Goal: Task Accomplishment & Management: Manage account settings

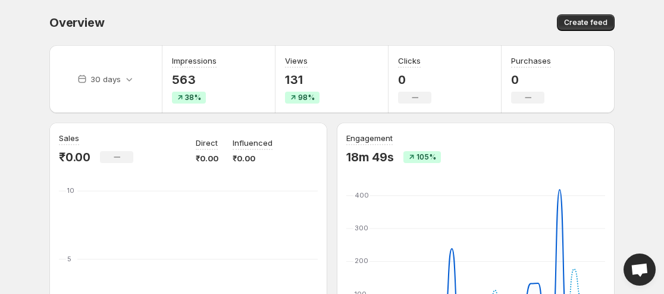
scroll to position [238, 0]
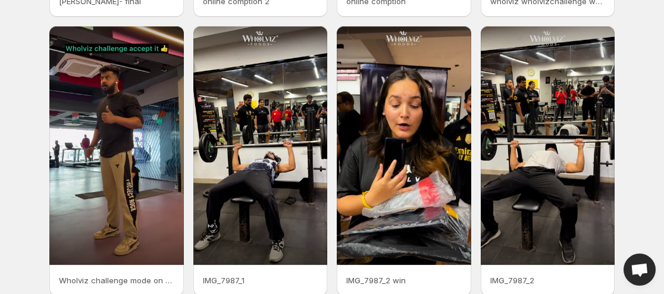
scroll to position [355, 0]
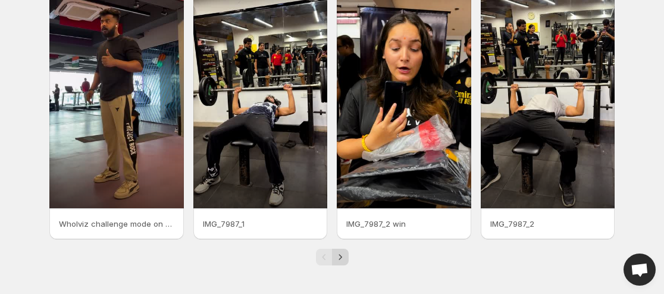
click at [339, 251] on icon "Next" at bounding box center [340, 257] width 12 height 12
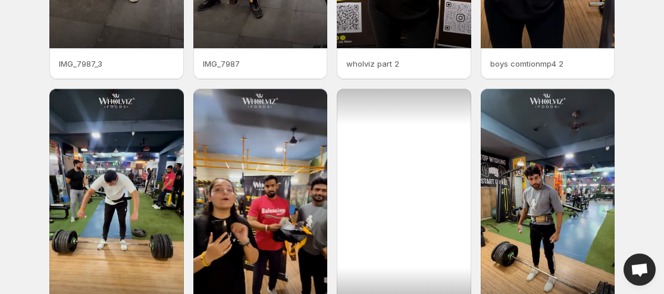
scroll to position [355, 0]
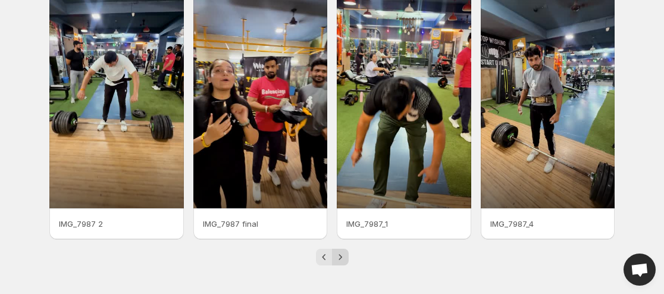
click at [344, 252] on icon "Next" at bounding box center [340, 257] width 12 height 12
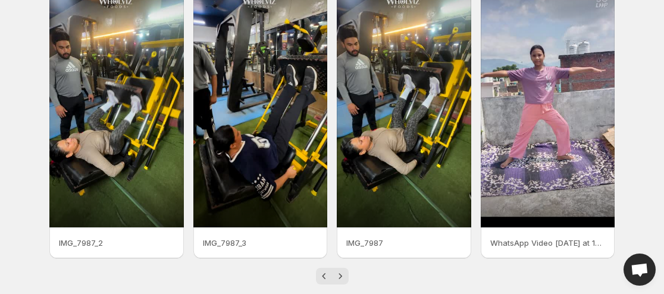
scroll to position [355, 0]
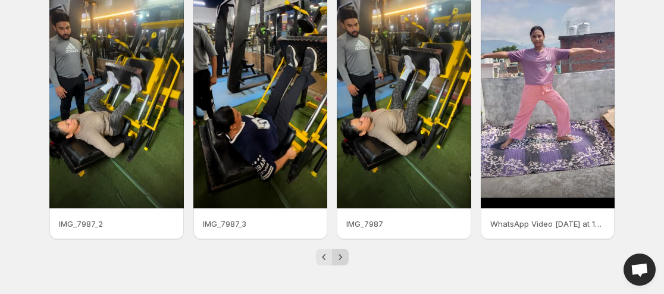
click at [334, 258] on icon "Next" at bounding box center [340, 257] width 12 height 12
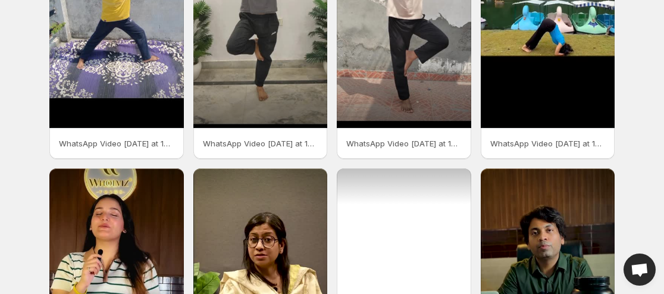
scroll to position [295, 0]
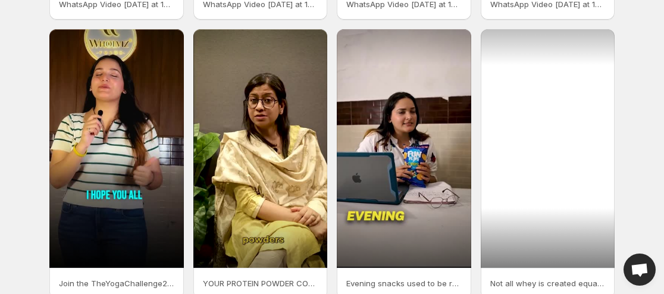
click at [586, 227] on div at bounding box center [548, 148] width 134 height 239
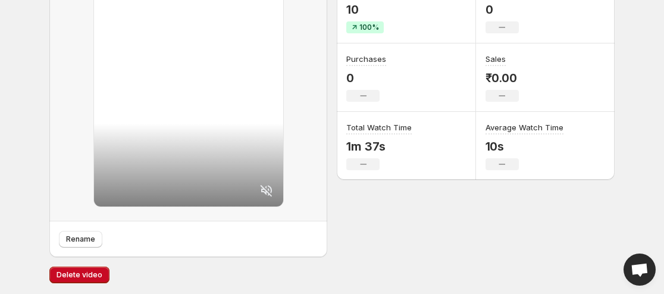
scroll to position [215, 0]
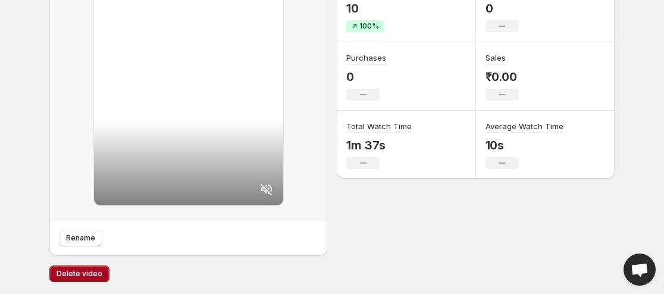
click at [68, 266] on button "Delete video" at bounding box center [79, 273] width 60 height 17
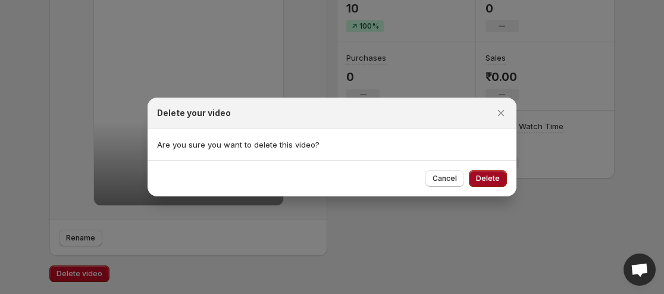
click at [485, 175] on span "Delete" at bounding box center [488, 179] width 24 height 10
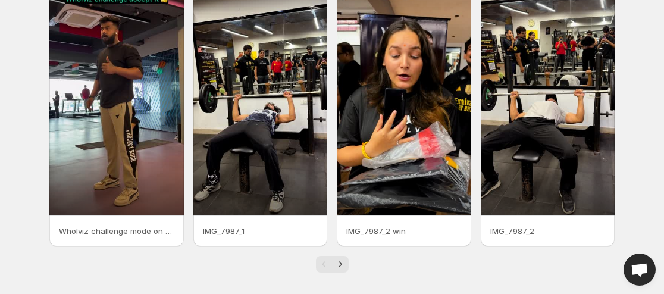
scroll to position [355, 0]
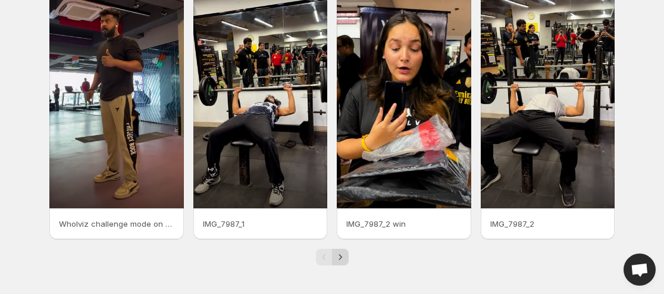
click at [337, 252] on icon "Next" at bounding box center [340, 257] width 12 height 12
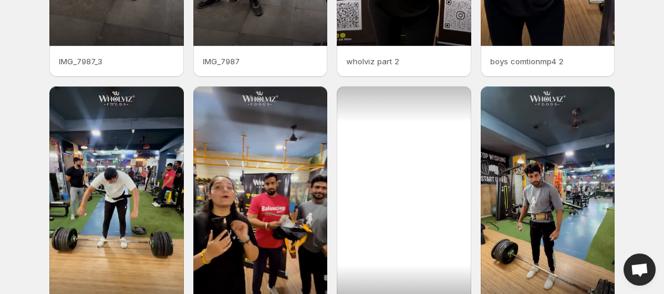
scroll to position [355, 0]
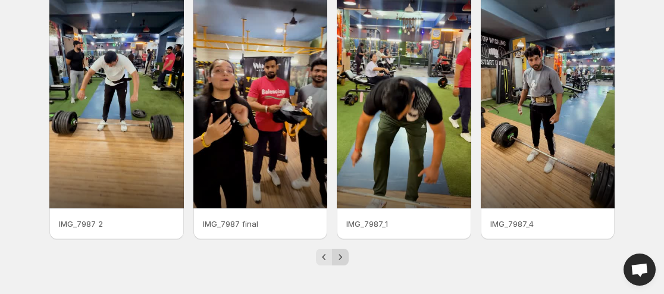
click at [337, 255] on icon "Next" at bounding box center [340, 257] width 12 height 12
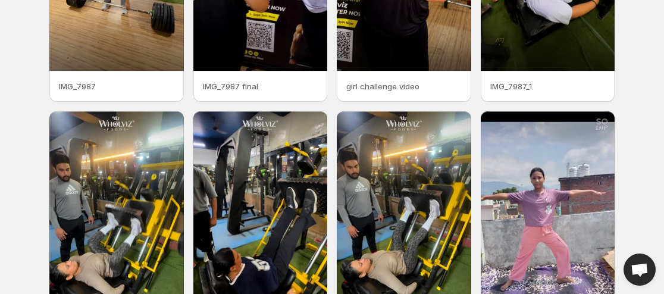
scroll to position [355, 0]
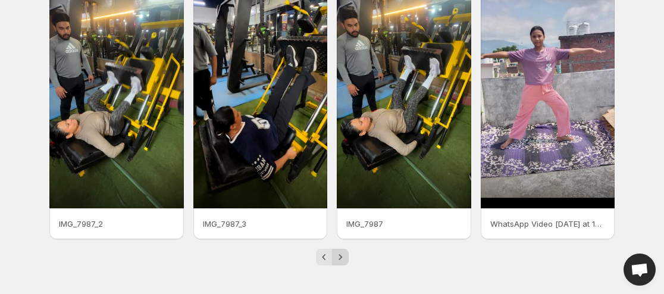
click at [342, 252] on icon "Next" at bounding box center [340, 257] width 12 height 12
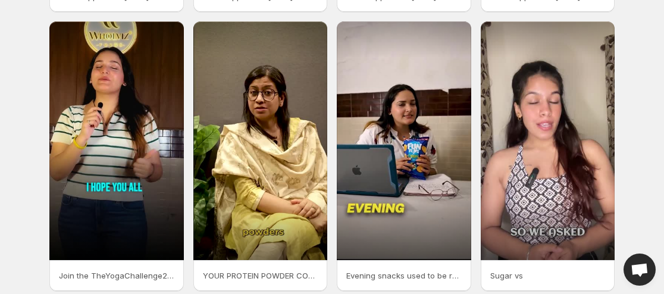
scroll to position [355, 0]
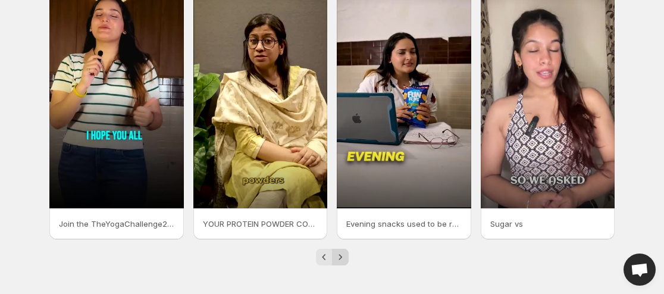
click at [344, 257] on icon "Next" at bounding box center [340, 257] width 12 height 12
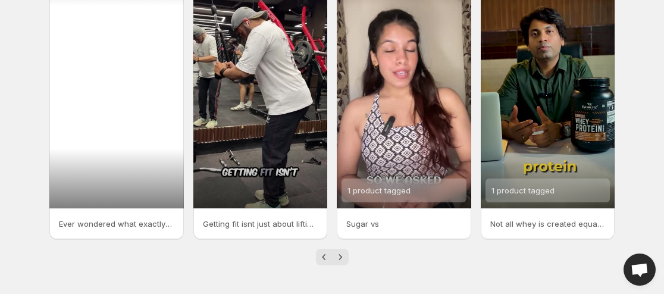
click at [95, 97] on div at bounding box center [116, 89] width 134 height 239
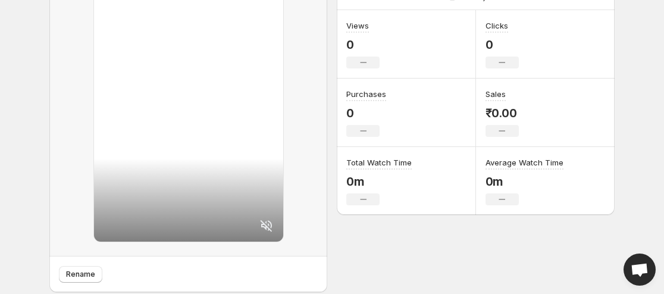
scroll to position [215, 0]
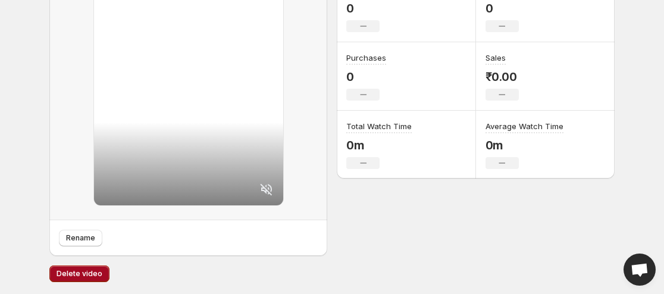
click at [90, 271] on span "Delete video" at bounding box center [80, 274] width 46 height 10
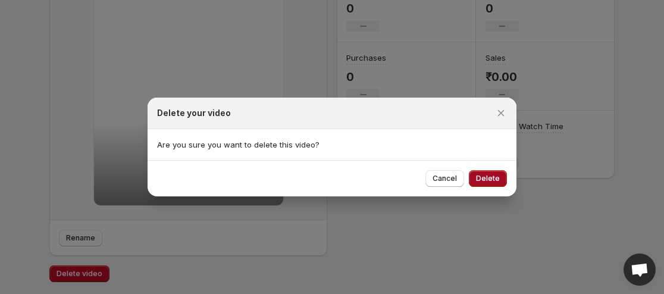
click at [490, 176] on span "Delete" at bounding box center [488, 179] width 24 height 10
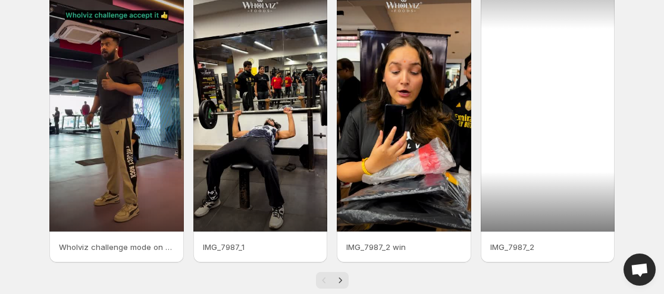
scroll to position [355, 0]
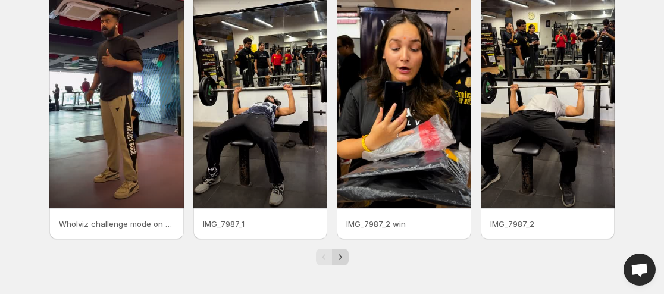
click at [341, 255] on icon "Next" at bounding box center [340, 257] width 12 height 12
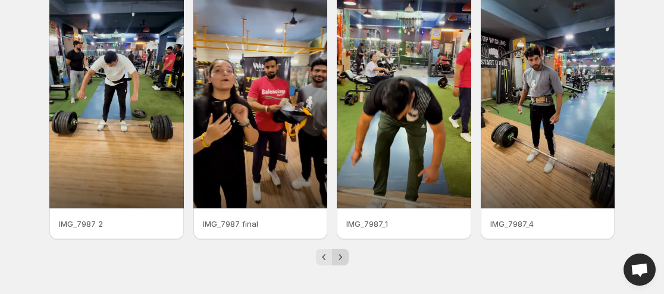
click at [342, 255] on icon "Next" at bounding box center [340, 257] width 12 height 12
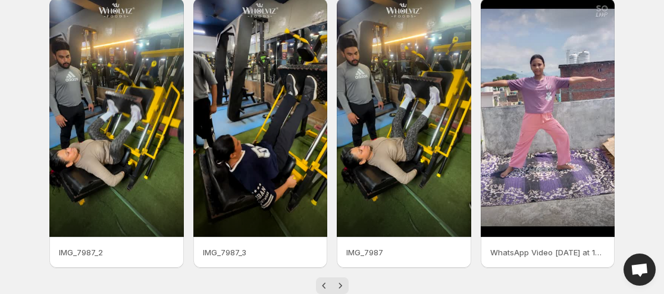
scroll to position [355, 0]
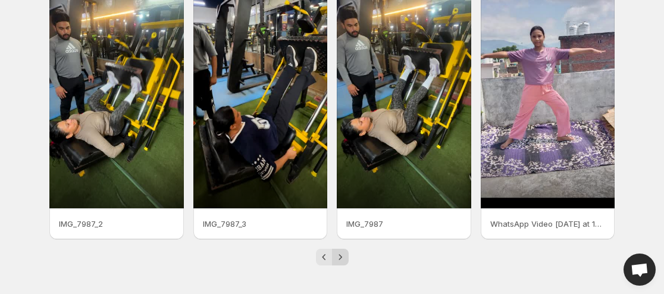
click at [344, 256] on icon "Next" at bounding box center [340, 257] width 12 height 12
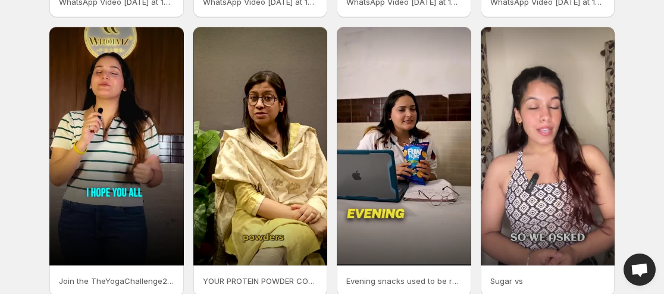
scroll to position [355, 0]
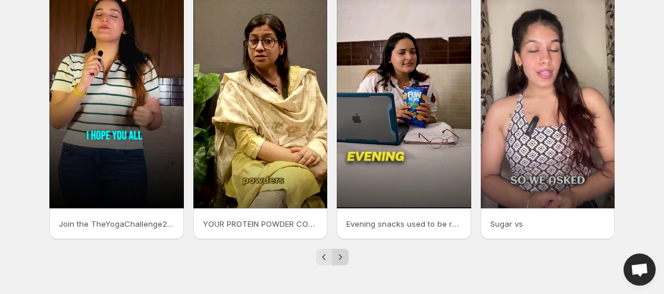
click at [342, 261] on icon "Next" at bounding box center [340, 257] width 12 height 12
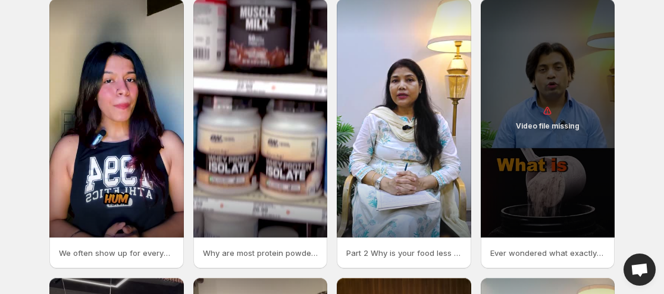
scroll to position [60, 0]
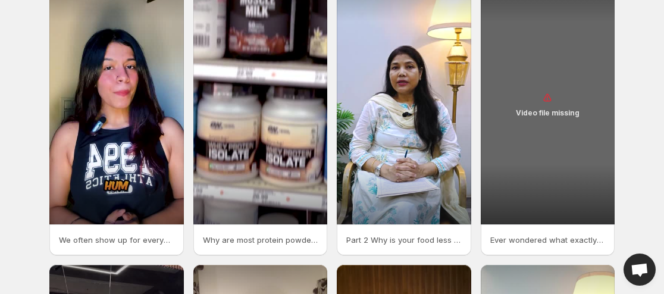
click at [523, 117] on p "Video file missing" at bounding box center [548, 113] width 64 height 10
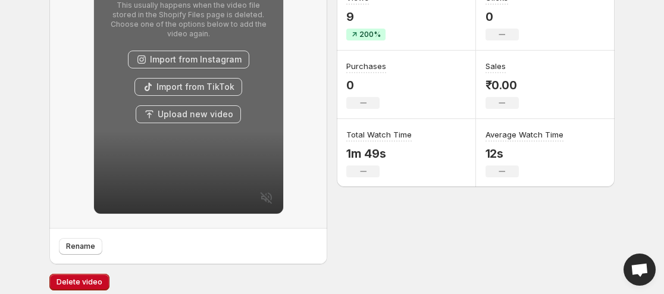
scroll to position [215, 0]
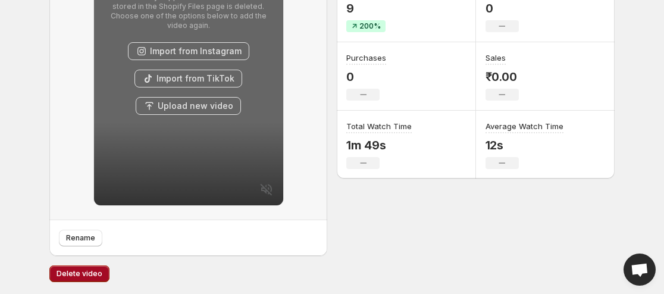
click at [98, 273] on span "Delete video" at bounding box center [80, 274] width 46 height 10
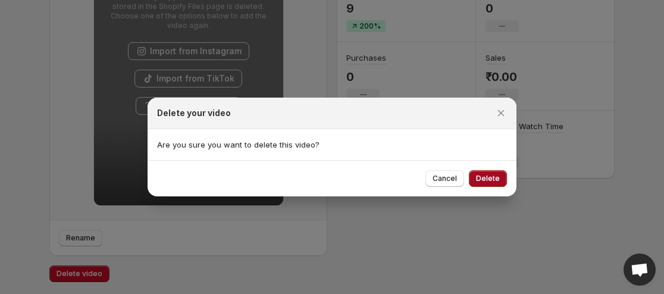
click at [485, 177] on span "Delete" at bounding box center [488, 179] width 24 height 10
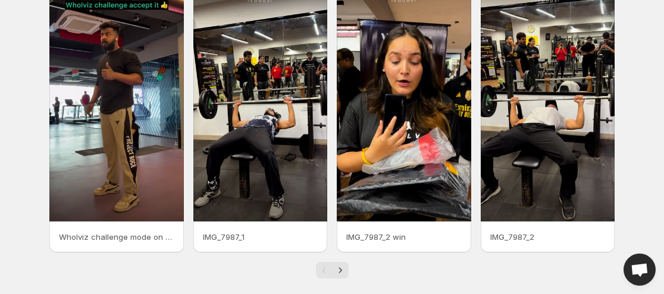
scroll to position [355, 0]
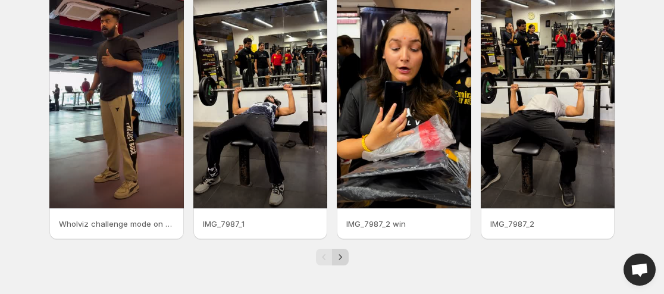
click at [338, 259] on icon "Next" at bounding box center [340, 257] width 12 height 12
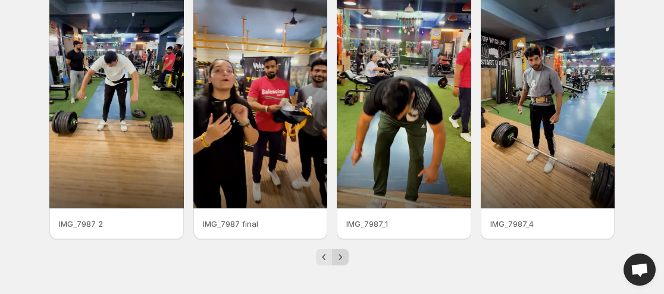
click at [343, 253] on icon "Next" at bounding box center [340, 257] width 12 height 12
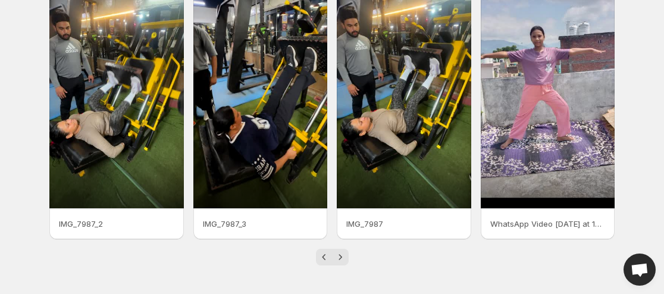
click at [343, 253] on icon "Next" at bounding box center [340, 257] width 12 height 12
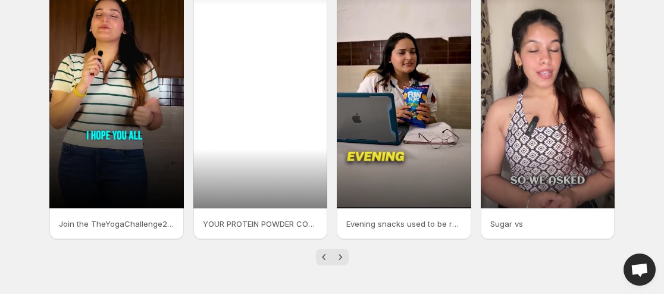
click at [265, 125] on div at bounding box center [260, 89] width 134 height 239
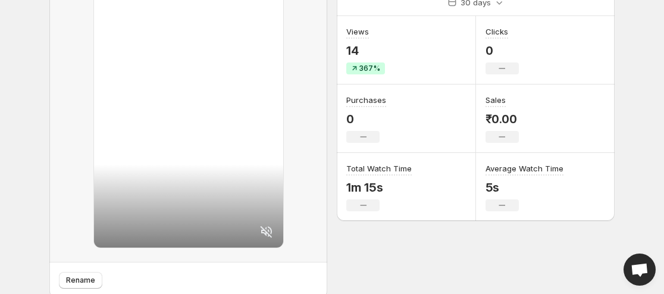
scroll to position [215, 0]
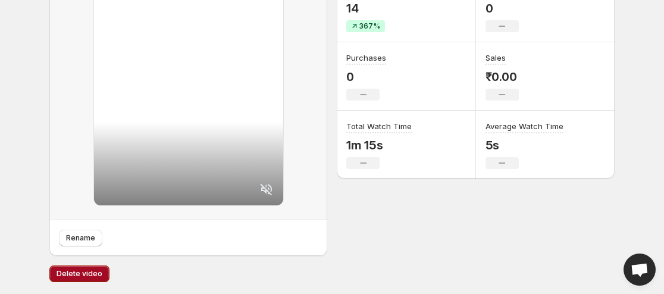
click at [84, 274] on span "Delete video" at bounding box center [80, 274] width 46 height 10
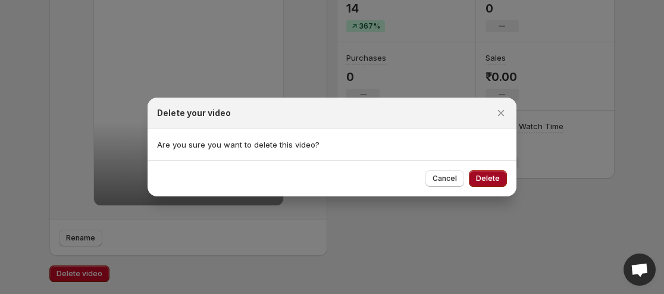
click at [487, 170] on button "Delete" at bounding box center [488, 178] width 38 height 17
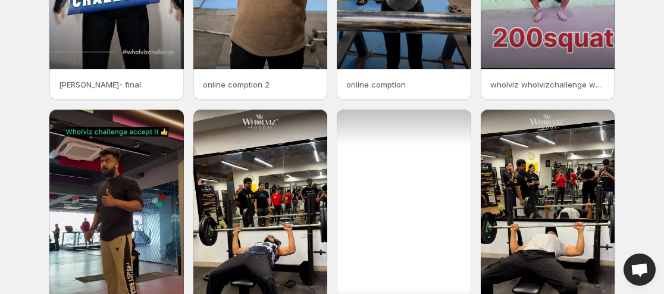
scroll to position [355, 0]
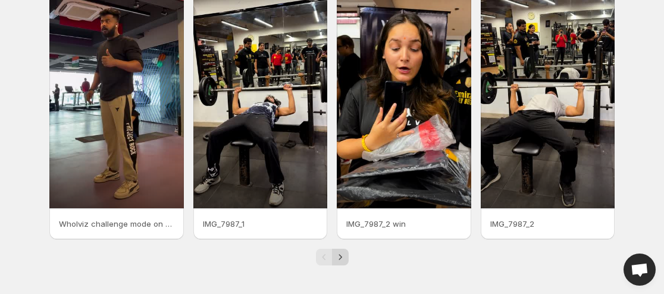
click at [340, 254] on icon "Next" at bounding box center [340, 257] width 12 height 12
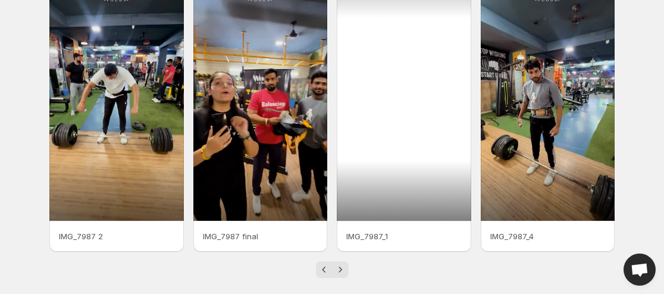
scroll to position [355, 0]
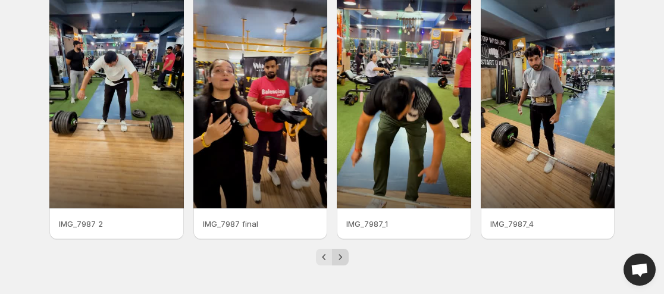
click at [341, 257] on icon "Next" at bounding box center [340, 256] width 3 height 5
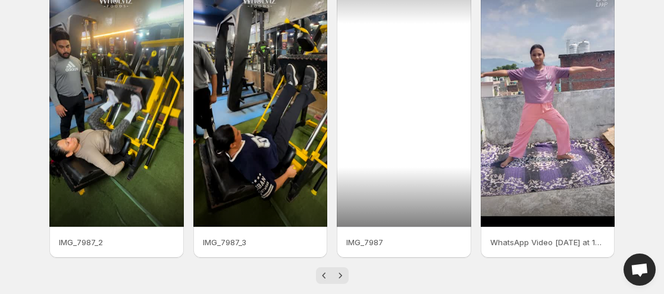
scroll to position [355, 0]
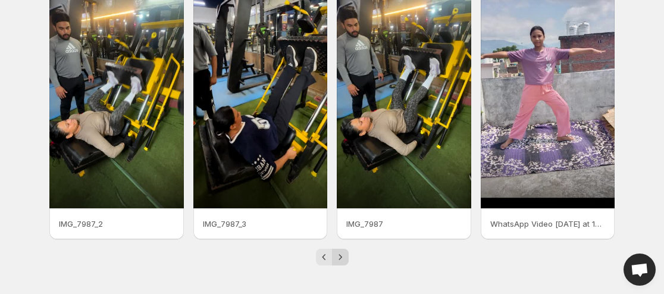
click at [341, 252] on icon "Next" at bounding box center [340, 257] width 12 height 12
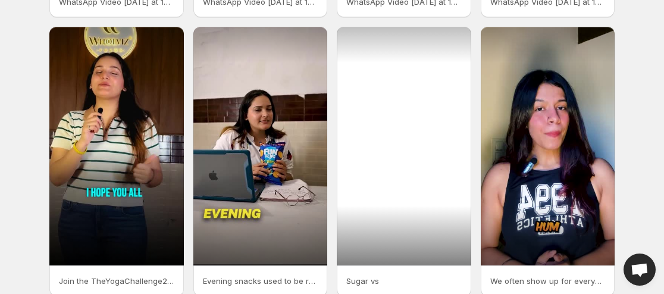
scroll to position [355, 0]
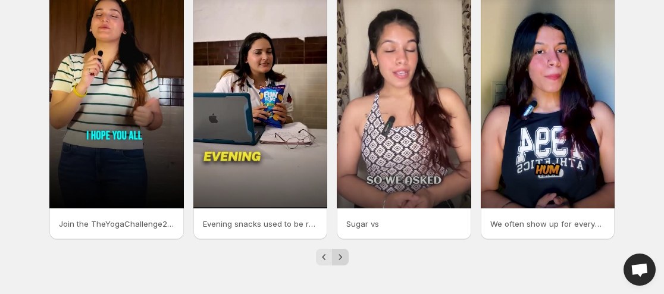
click at [348, 252] on button "Next" at bounding box center [340, 257] width 17 height 17
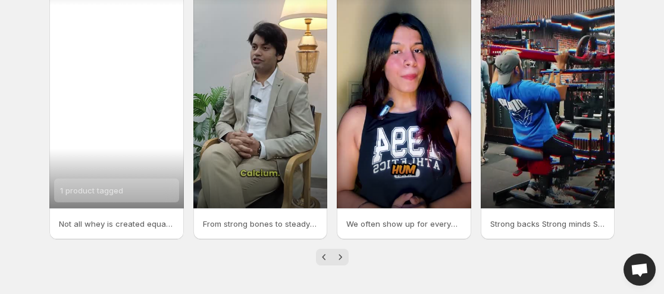
click at [99, 83] on div "1 product tagged" at bounding box center [116, 89] width 134 height 239
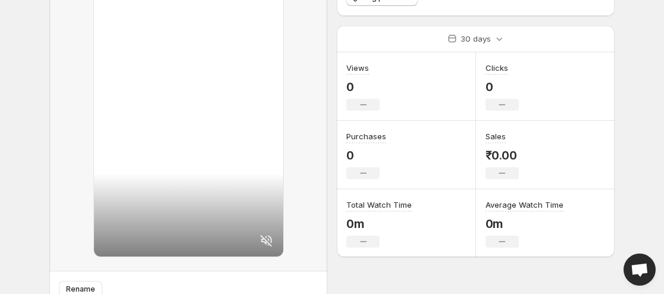
scroll to position [215, 0]
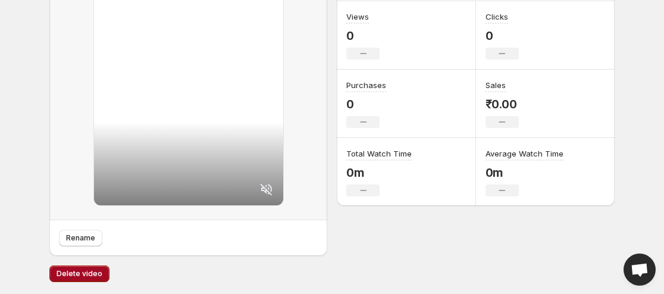
click at [76, 268] on button "Delete video" at bounding box center [79, 273] width 60 height 17
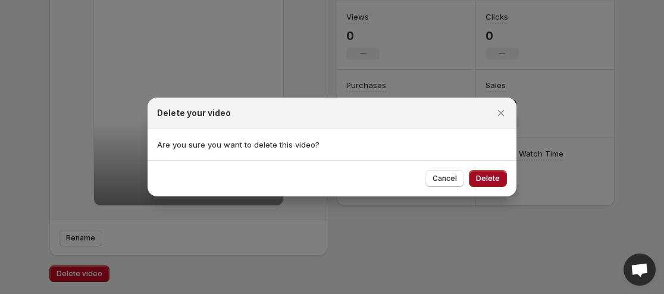
click at [492, 175] on span "Delete" at bounding box center [488, 179] width 24 height 10
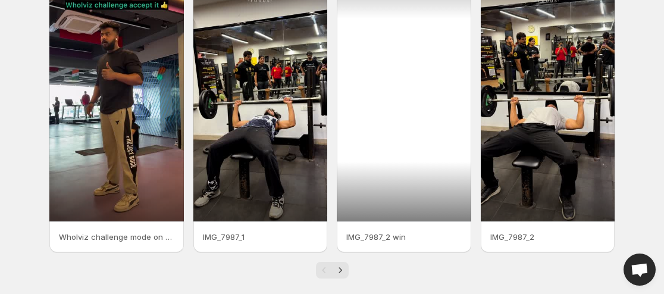
scroll to position [355, 0]
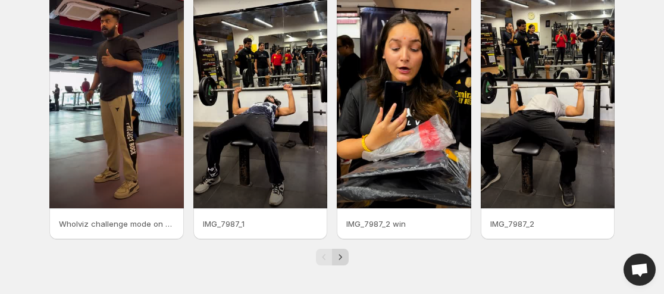
click at [337, 254] on icon "Next" at bounding box center [340, 257] width 12 height 12
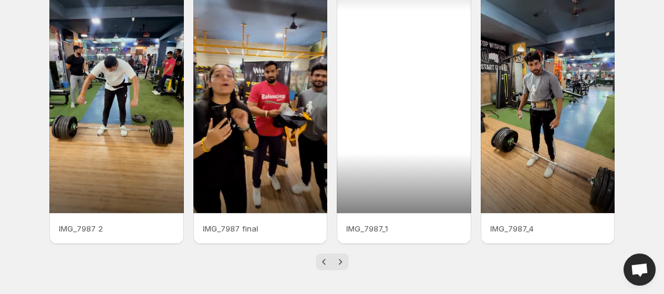
scroll to position [355, 0]
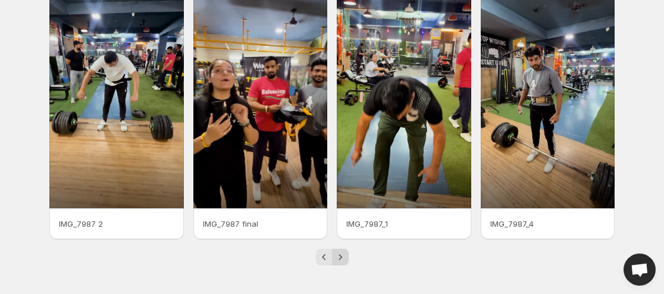
click at [340, 259] on icon "Next" at bounding box center [340, 257] width 12 height 12
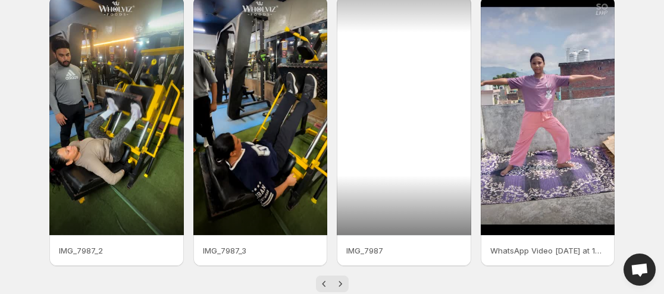
scroll to position [355, 0]
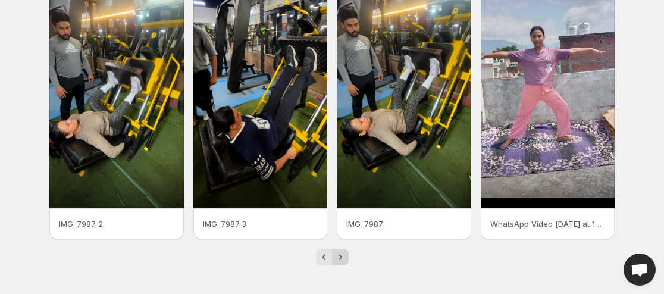
click at [339, 259] on icon "Next" at bounding box center [340, 257] width 12 height 12
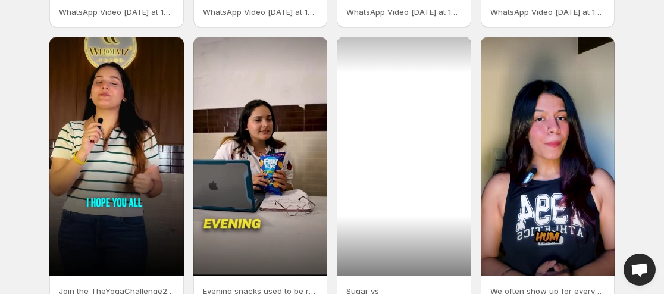
scroll to position [355, 0]
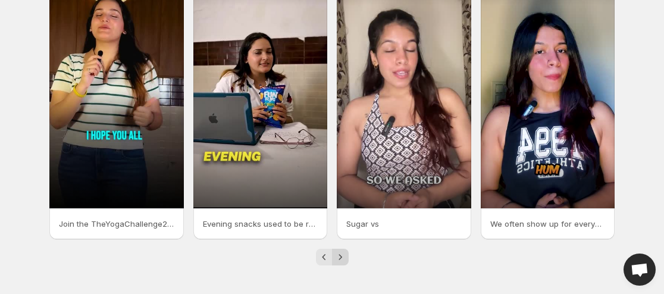
click at [338, 258] on icon "Next" at bounding box center [340, 257] width 12 height 12
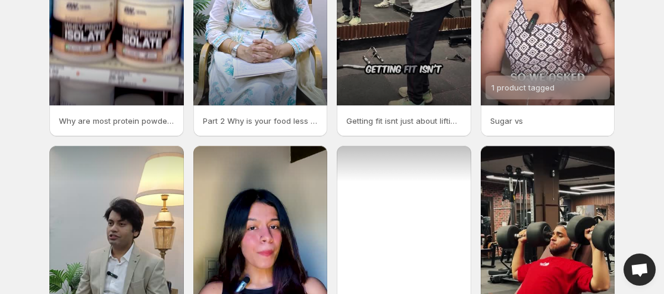
scroll to position [355, 0]
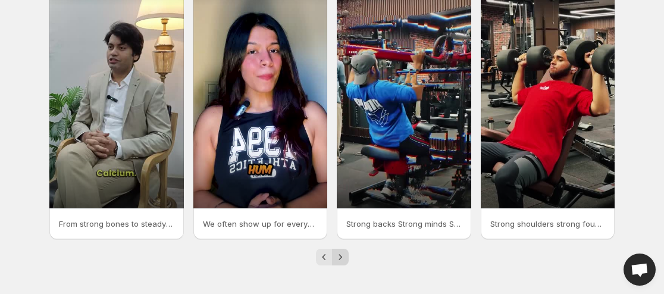
click at [347, 258] on button "Next" at bounding box center [340, 257] width 17 height 17
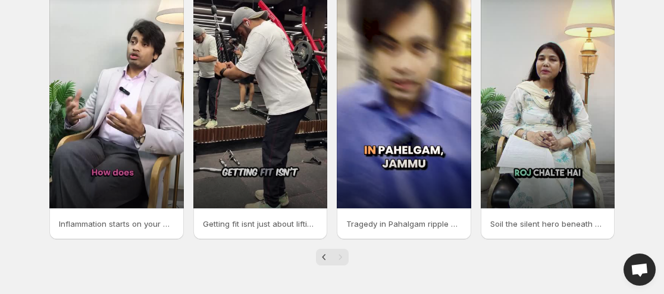
scroll to position [76, 0]
click at [318, 254] on icon "Previous" at bounding box center [324, 257] width 12 height 12
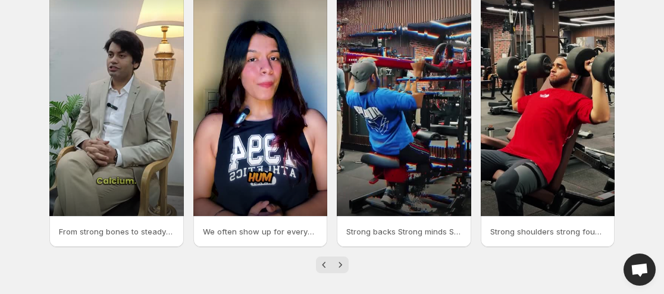
scroll to position [355, 0]
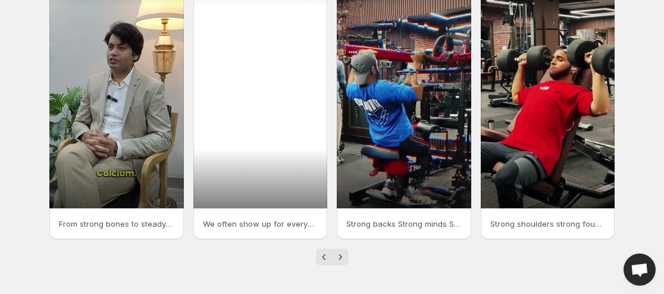
click at [262, 126] on div at bounding box center [260, 89] width 134 height 239
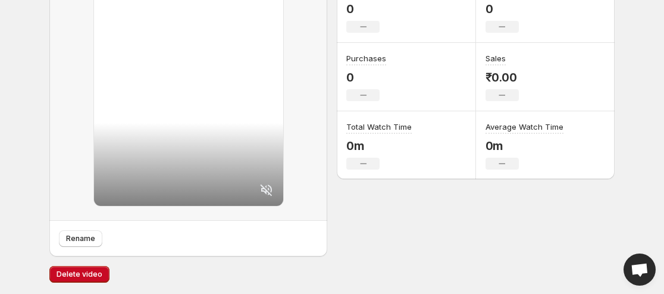
scroll to position [215, 0]
click at [87, 268] on button "Delete video" at bounding box center [79, 273] width 60 height 17
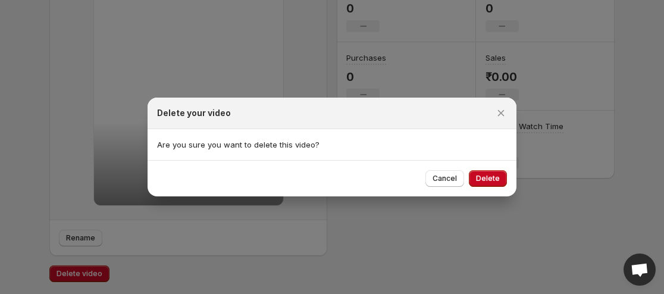
click at [480, 177] on span "Delete" at bounding box center [488, 179] width 24 height 10
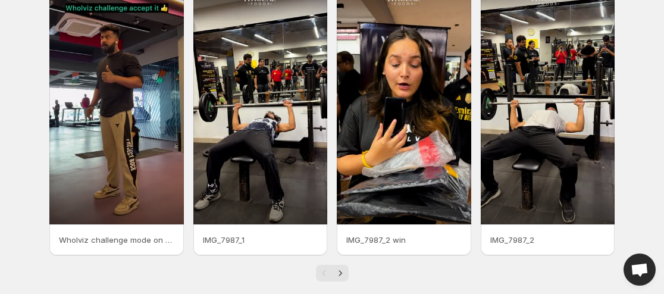
scroll to position [355, 0]
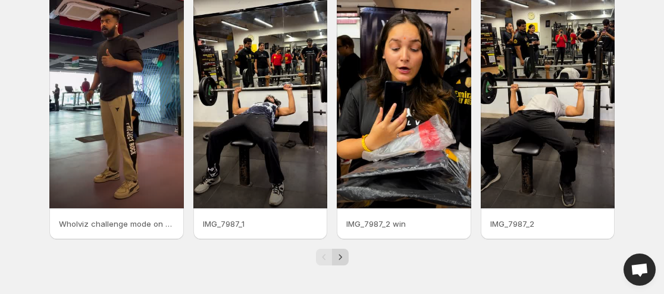
click at [339, 254] on icon "Next" at bounding box center [340, 257] width 12 height 12
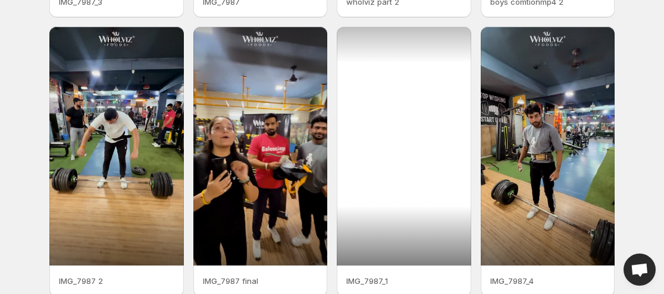
scroll to position [355, 0]
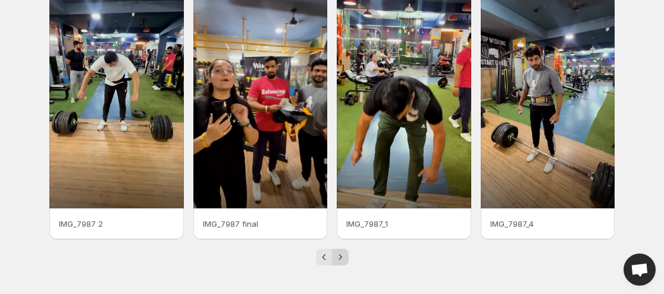
click at [340, 253] on icon "Next" at bounding box center [340, 257] width 12 height 12
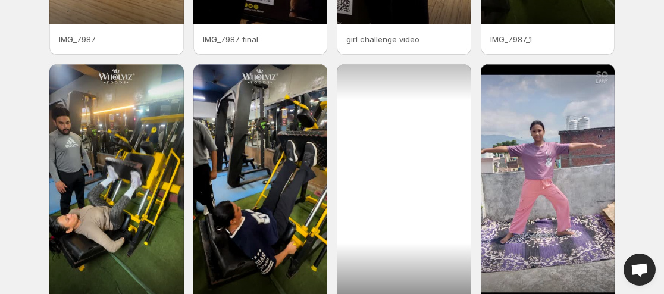
scroll to position [355, 0]
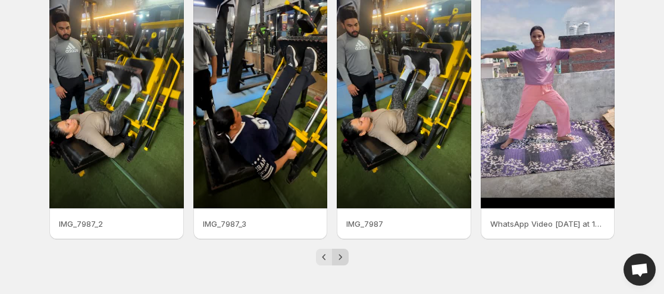
click at [343, 258] on icon "Next" at bounding box center [340, 257] width 12 height 12
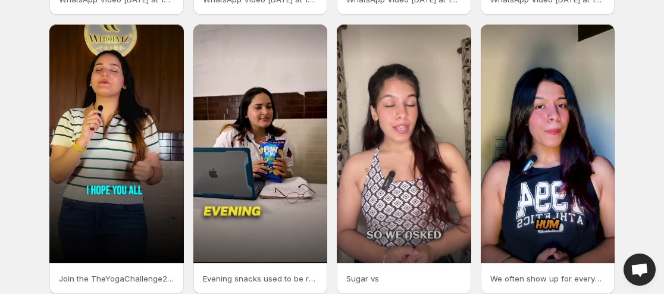
scroll to position [355, 0]
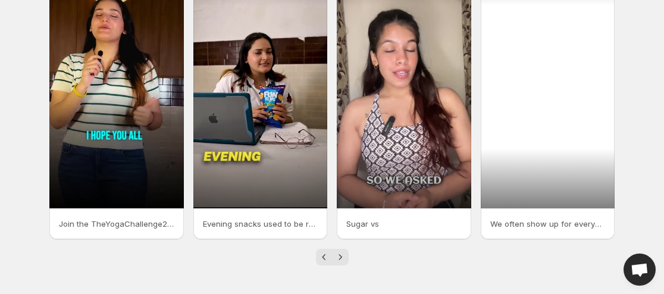
click at [577, 142] on div at bounding box center [548, 89] width 134 height 239
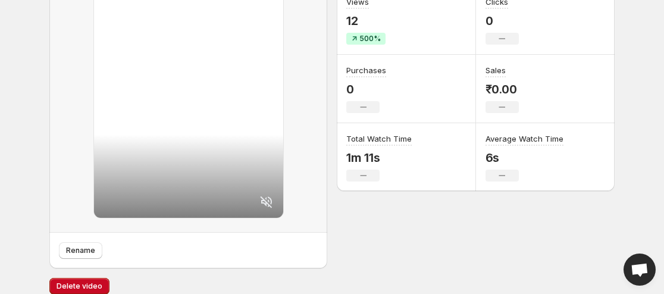
scroll to position [215, 0]
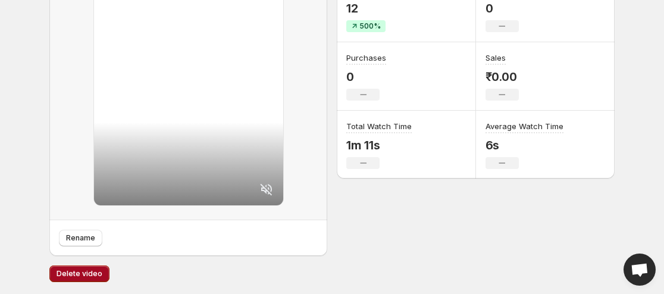
click at [73, 274] on span "Delete video" at bounding box center [80, 274] width 46 height 10
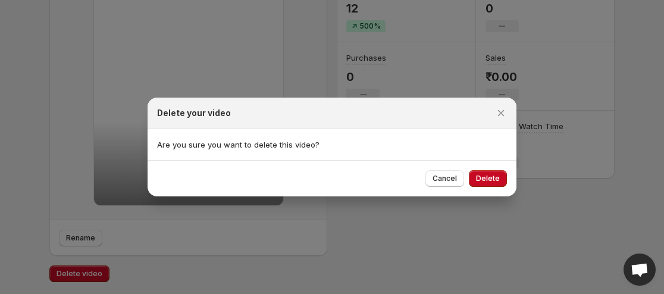
click at [484, 177] on span "Delete" at bounding box center [488, 179] width 24 height 10
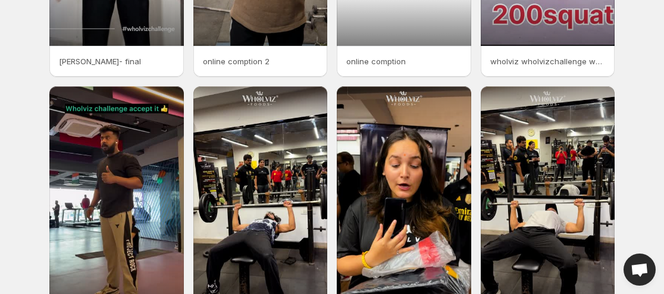
scroll to position [355, 0]
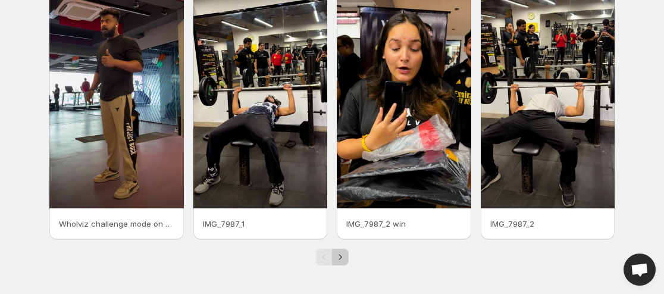
click at [342, 254] on icon "Next" at bounding box center [340, 257] width 12 height 12
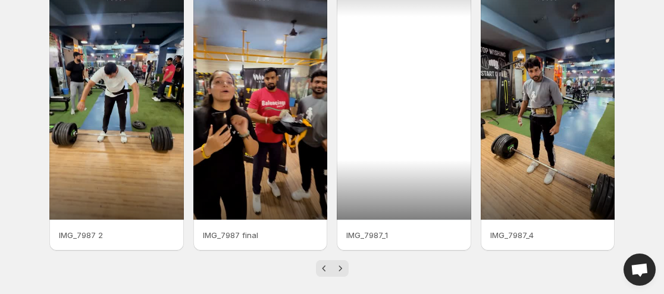
scroll to position [355, 0]
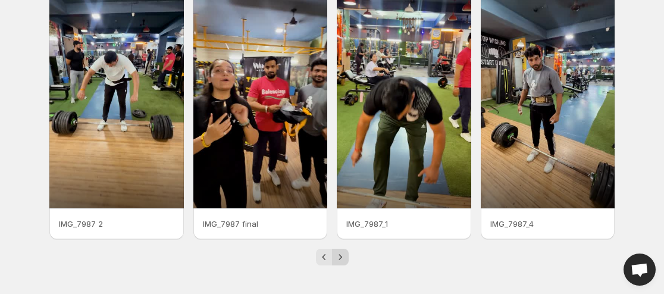
click at [339, 256] on icon "Next" at bounding box center [340, 257] width 12 height 12
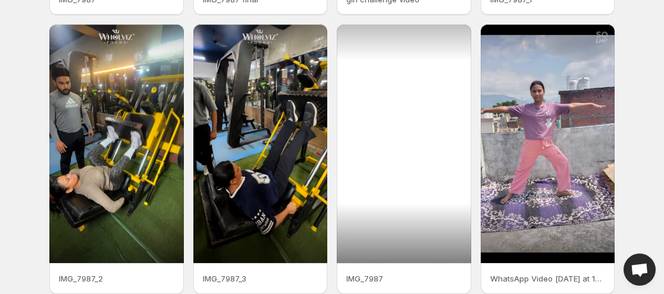
scroll to position [355, 0]
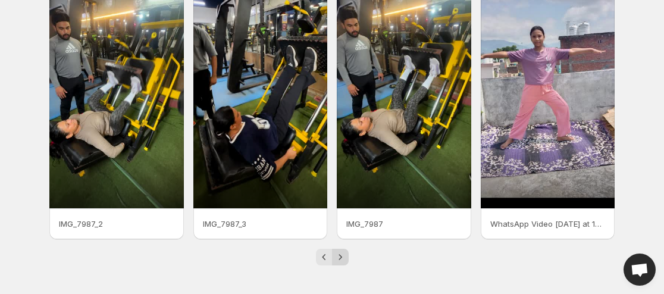
click at [341, 255] on icon "Next" at bounding box center [340, 257] width 12 height 12
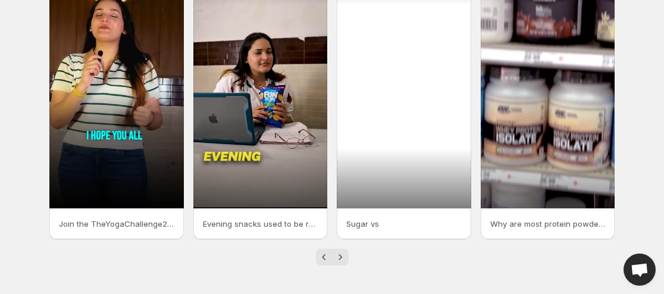
click at [401, 120] on div at bounding box center [404, 89] width 134 height 239
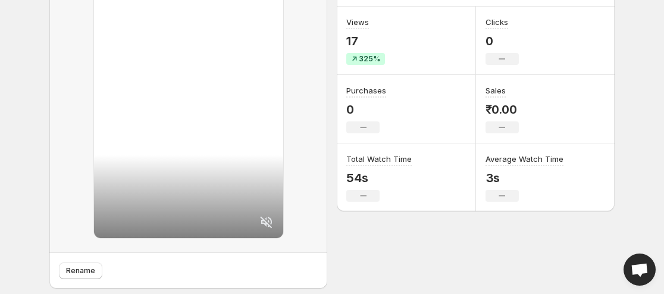
scroll to position [187, 0]
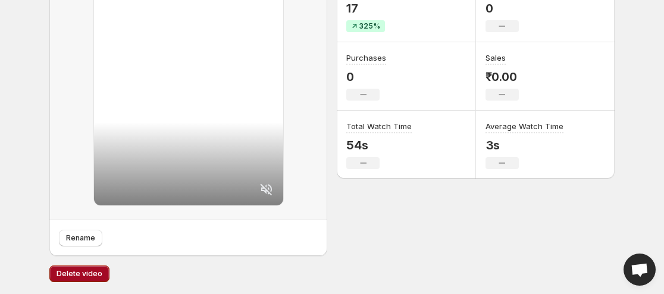
click at [89, 273] on span "Delete video" at bounding box center [80, 274] width 46 height 10
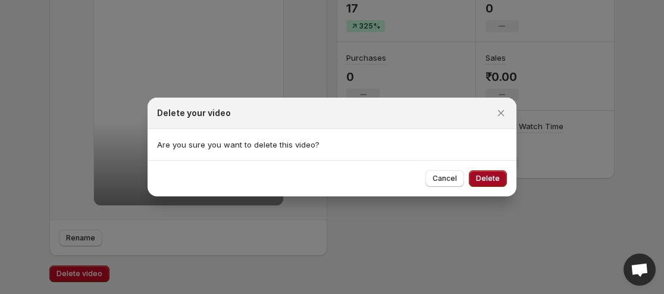
click at [486, 173] on button "Delete" at bounding box center [488, 178] width 38 height 17
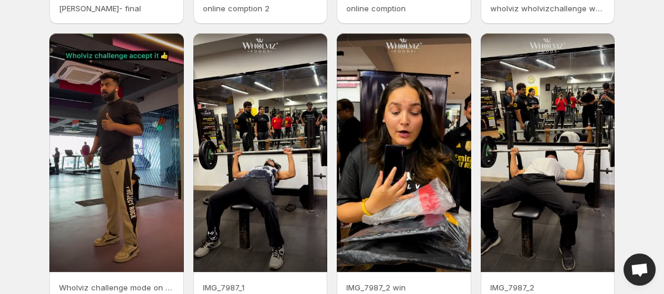
scroll to position [355, 0]
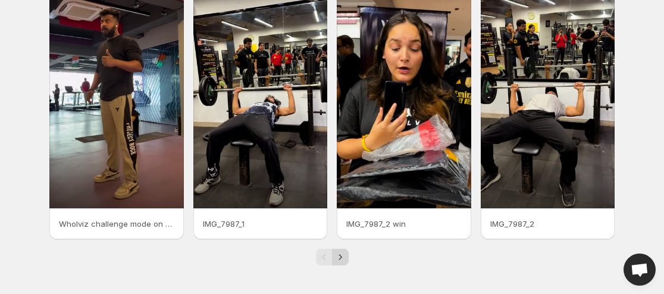
click at [339, 254] on icon "Next" at bounding box center [340, 257] width 12 height 12
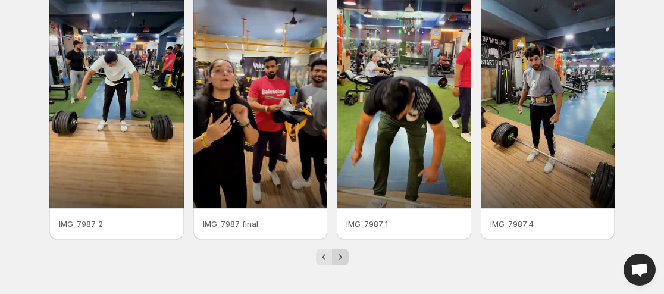
click at [337, 250] on button "Next" at bounding box center [340, 257] width 17 height 17
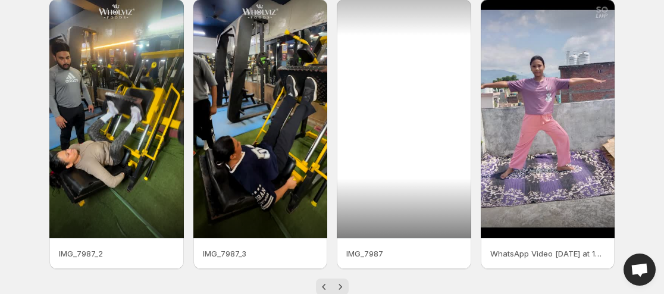
scroll to position [355, 0]
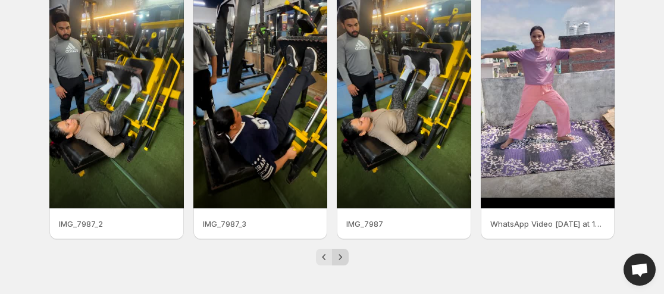
click at [337, 250] on button "Next" at bounding box center [340, 257] width 17 height 17
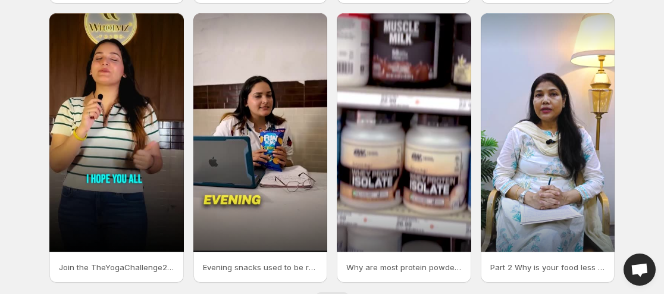
scroll to position [355, 0]
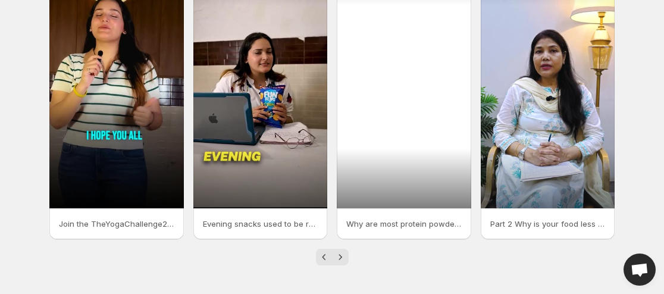
click at [395, 132] on div at bounding box center [404, 89] width 134 height 239
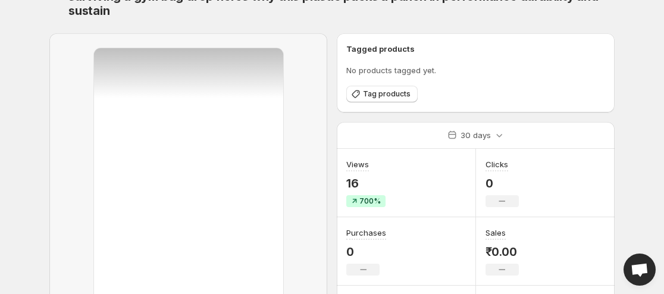
scroll to position [215, 0]
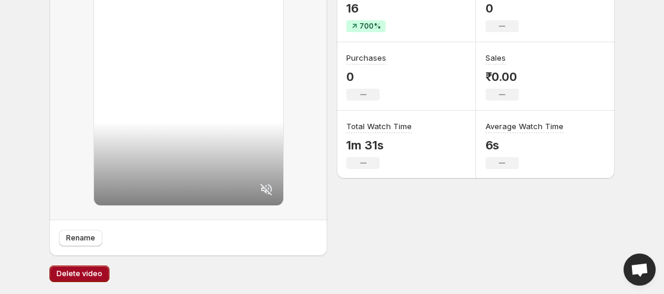
click at [81, 273] on span "Delete video" at bounding box center [80, 274] width 46 height 10
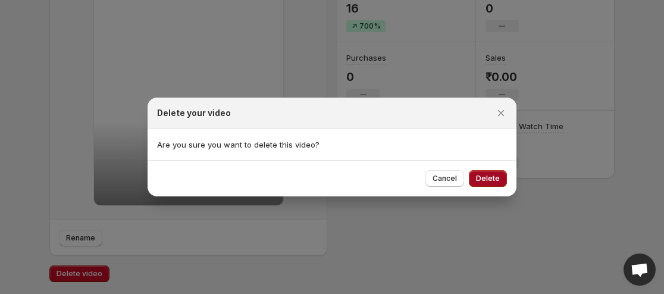
click at [501, 177] on button "Delete" at bounding box center [488, 178] width 38 height 17
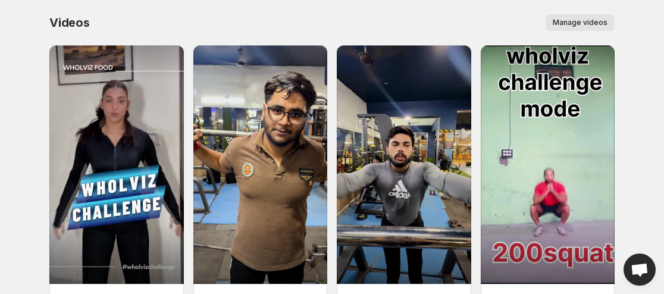
click at [563, 17] on button "Manage videos" at bounding box center [580, 22] width 69 height 17
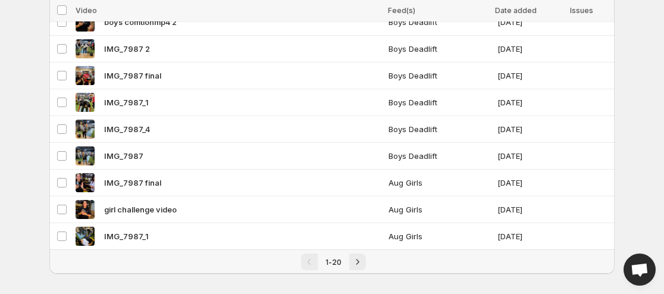
scroll to position [388, 0]
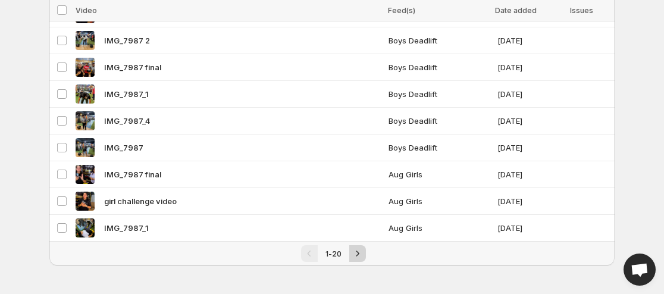
click at [352, 249] on icon "Next" at bounding box center [358, 254] width 12 height 12
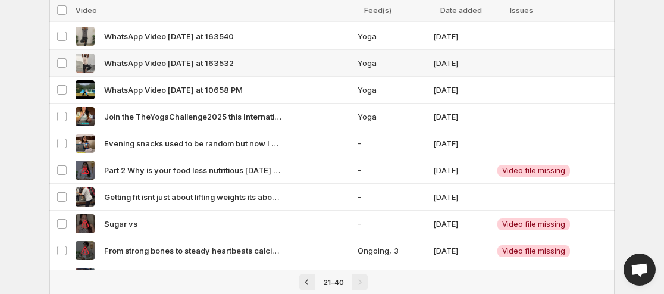
scroll to position [298, 0]
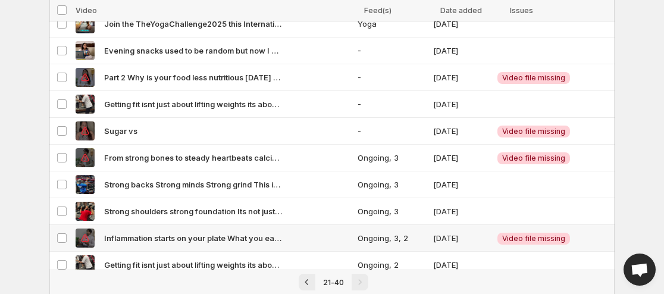
click at [62, 231] on td "Select video" at bounding box center [60, 238] width 23 height 27
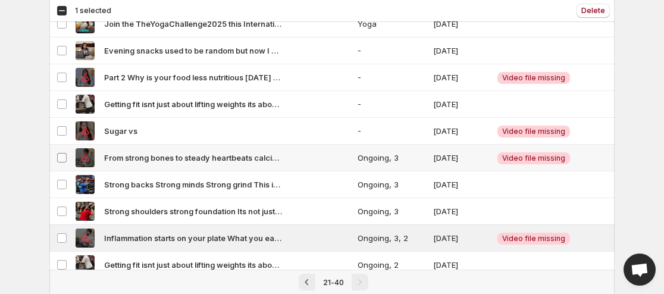
click at [67, 153] on span at bounding box center [62, 157] width 11 height 11
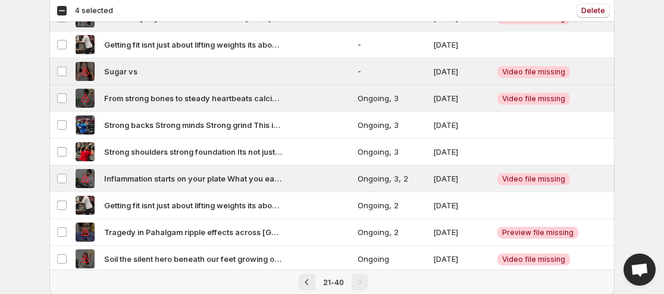
scroll to position [388, 0]
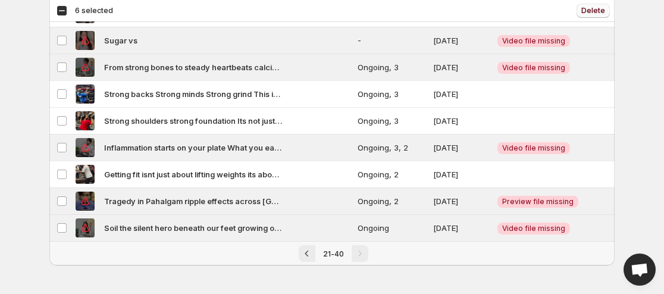
click at [593, 11] on span "Delete" at bounding box center [593, 11] width 24 height 10
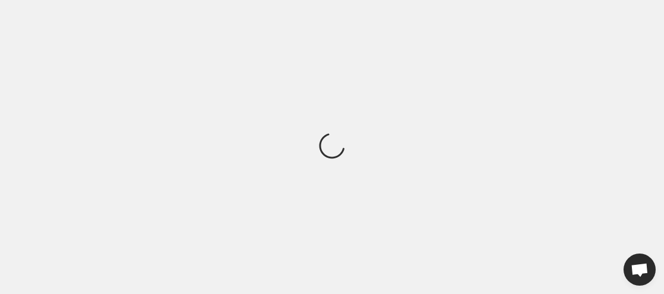
scroll to position [0, 0]
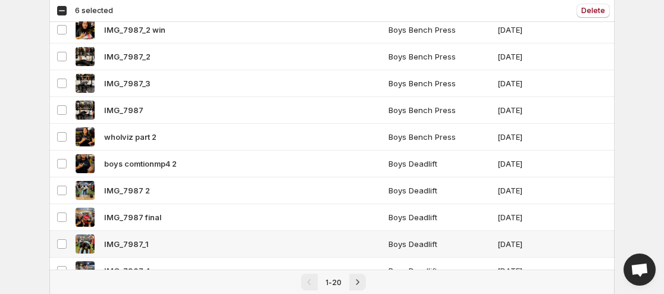
scroll to position [388, 0]
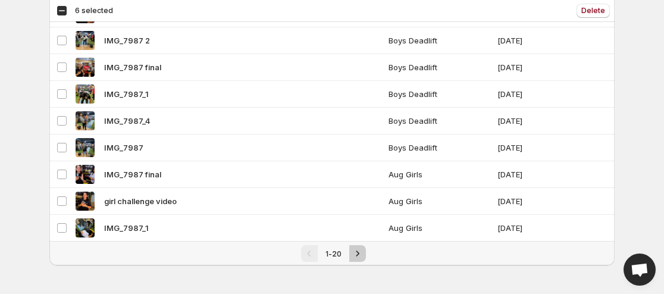
click at [352, 252] on icon "Next" at bounding box center [358, 254] width 12 height 12
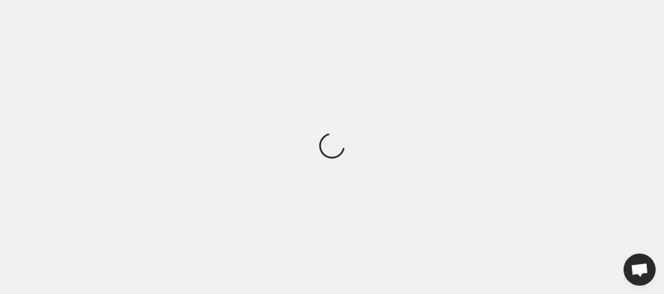
scroll to position [0, 0]
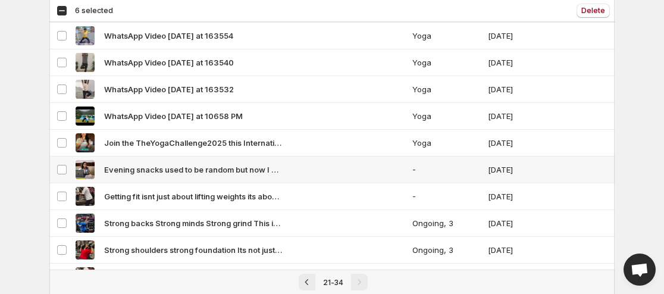
scroll to position [227, 0]
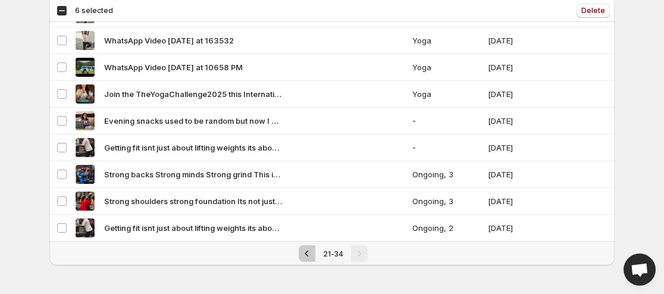
click at [305, 252] on icon "Previous" at bounding box center [307, 254] width 12 height 12
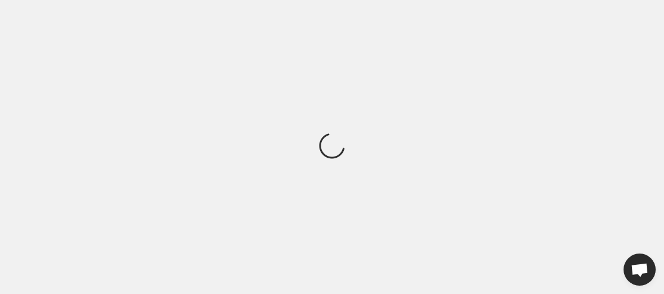
scroll to position [0, 0]
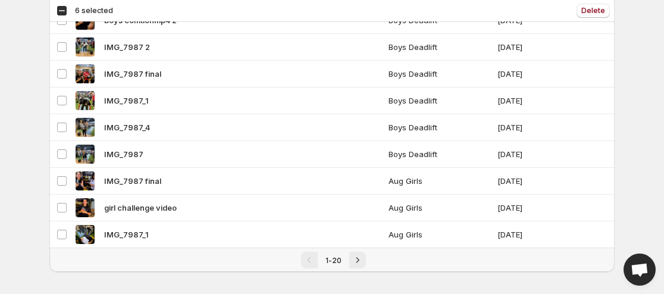
scroll to position [388, 0]
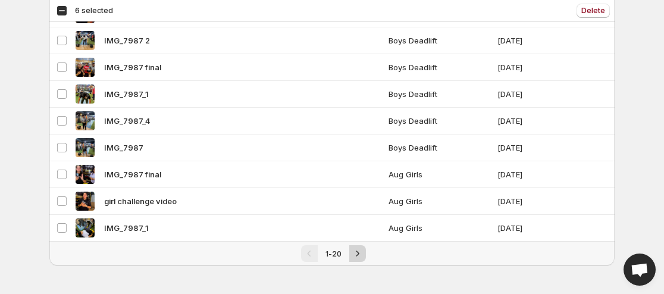
click at [351, 251] on button "Next" at bounding box center [357, 253] width 17 height 17
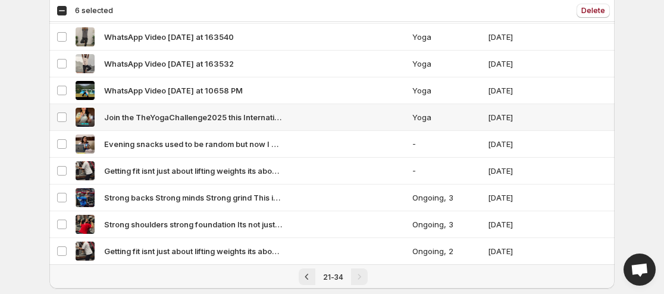
scroll to position [227, 0]
